Goal: Check status: Check status

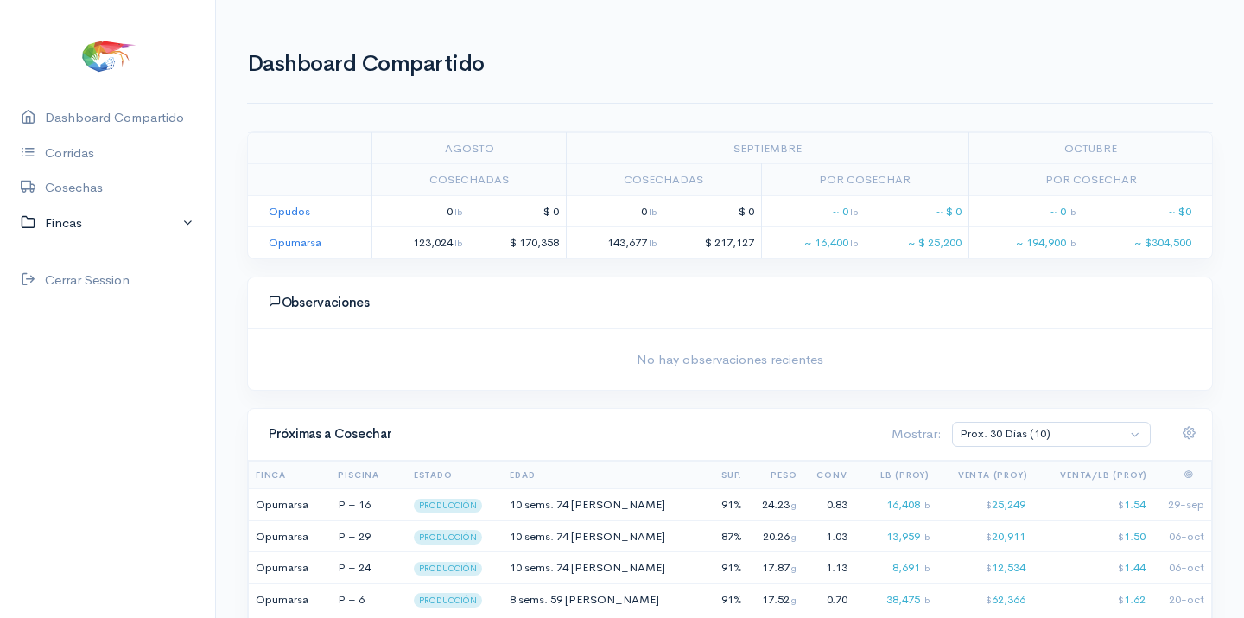
click at [67, 219] on link "Fincas" at bounding box center [107, 223] width 215 height 35
click at [76, 284] on div "Opumarsa" at bounding box center [75, 291] width 60 height 20
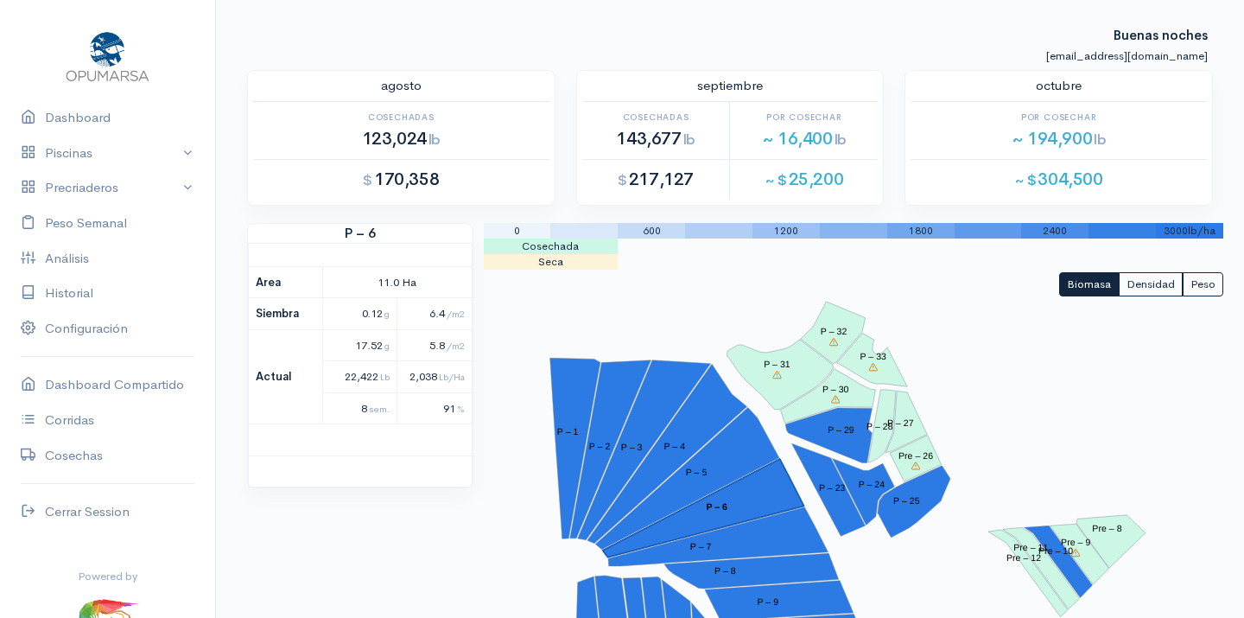
click at [753, 489] on polygon "P – 6" at bounding box center [702, 508] width 201 height 99
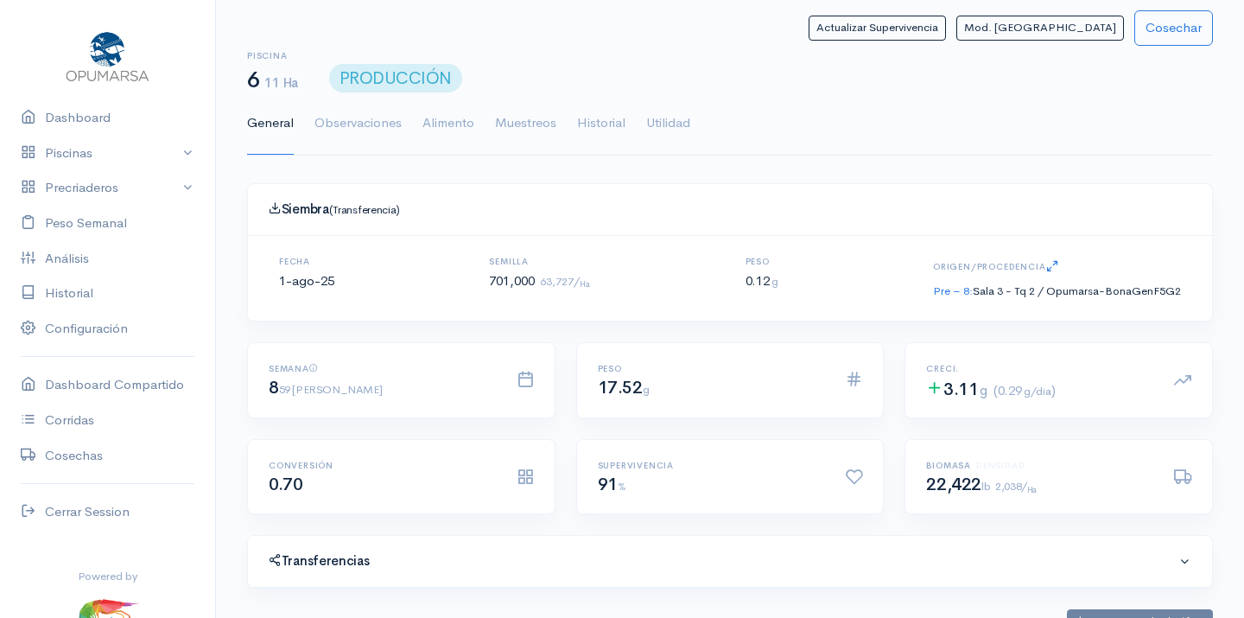
scroll to position [259, 530]
click at [680, 118] on link "Utilidad" at bounding box center [668, 123] width 44 height 62
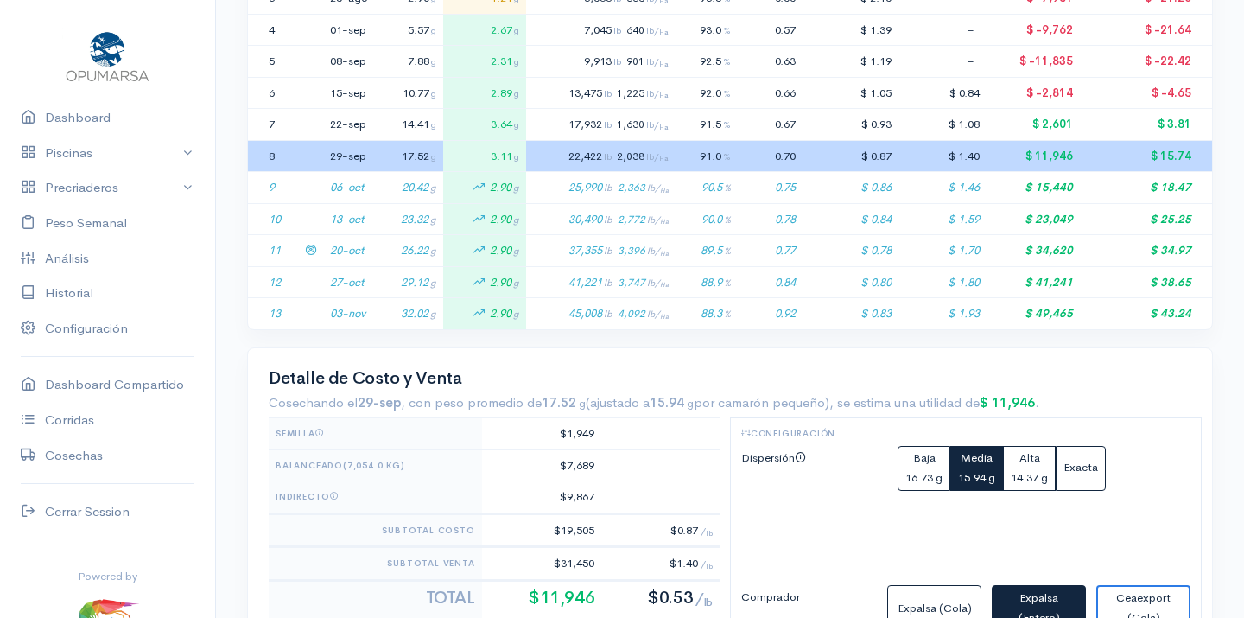
scroll to position [505, 0]
click at [667, 212] on span "2,772 lb/ Ha" at bounding box center [643, 219] width 51 height 14
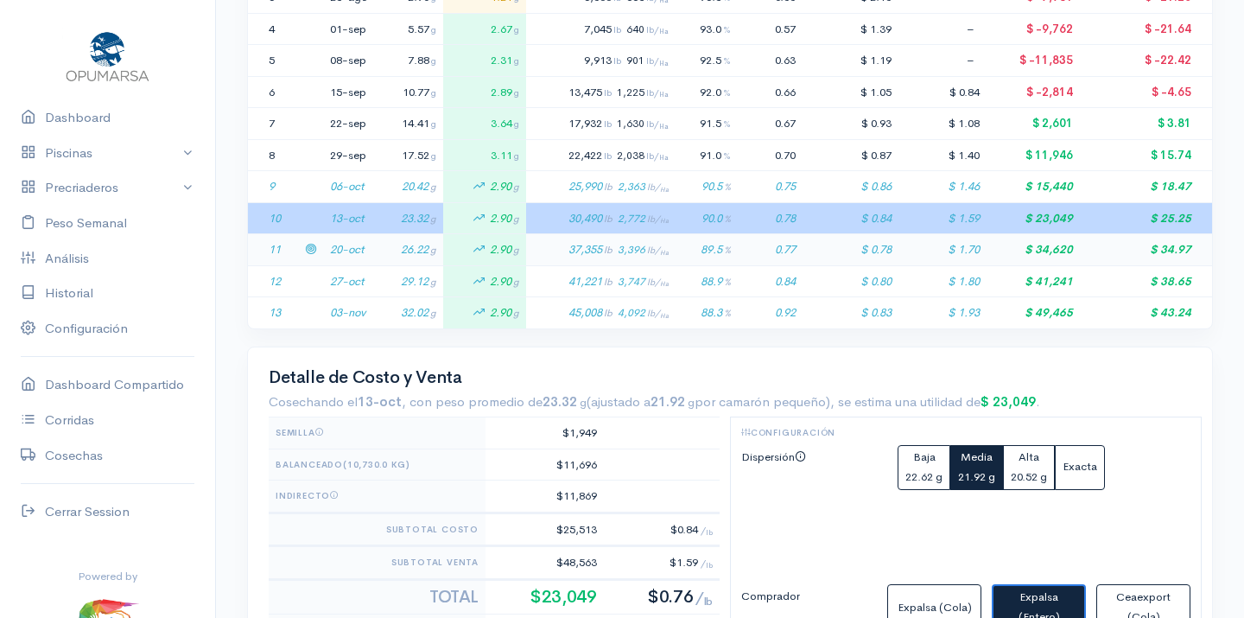
click at [675, 234] on td "37,355 lb 3,396 lb/ Ha" at bounding box center [600, 250] width 149 height 32
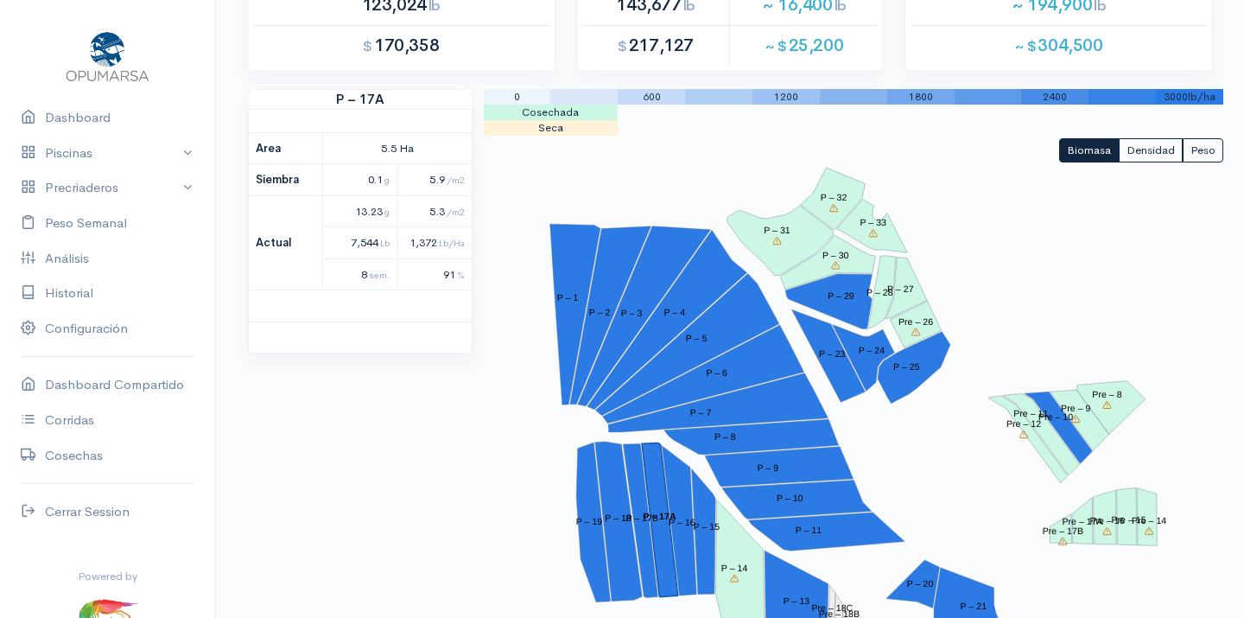
scroll to position [127, 0]
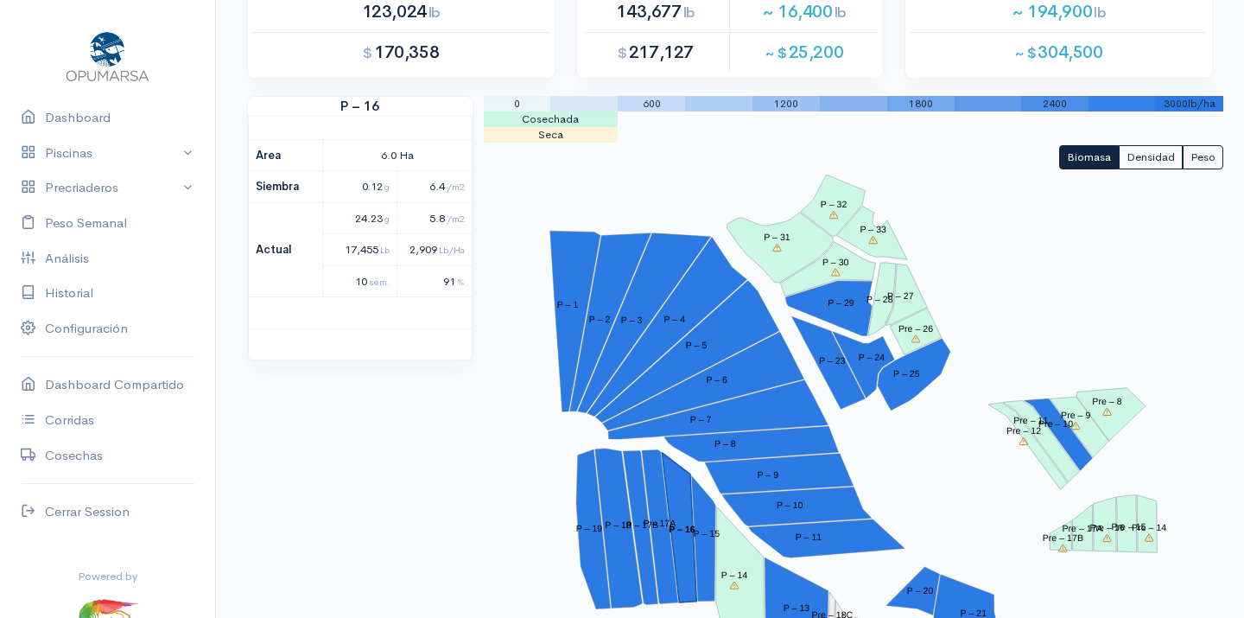
click at [678, 497] on polygon "P – 16" at bounding box center [679, 528] width 35 height 150
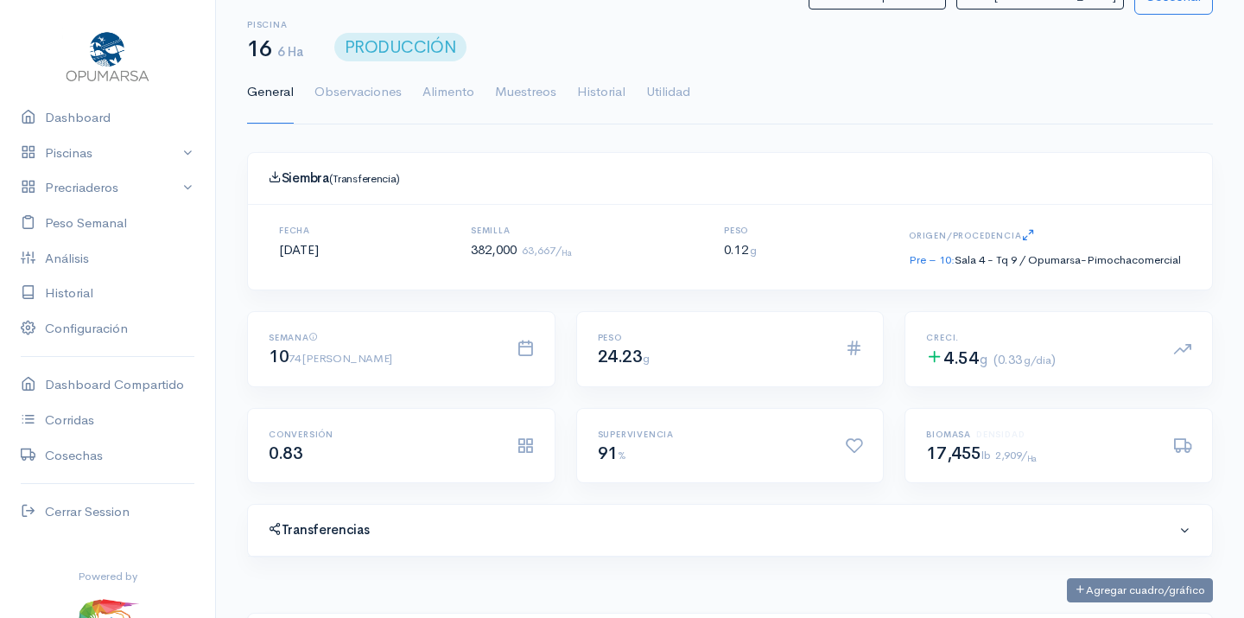
scroll to position [259, 530]
click at [674, 87] on link "Utilidad" at bounding box center [668, 92] width 44 height 62
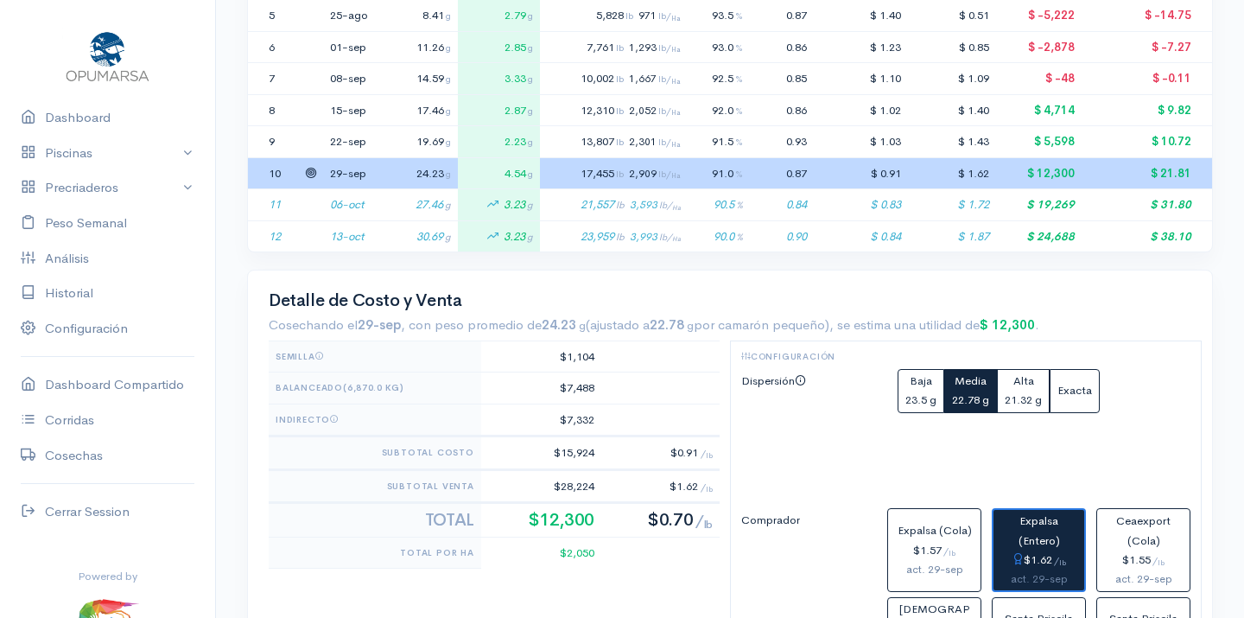
scroll to position [549, 0]
